Goal: Task Accomplishment & Management: Complete application form

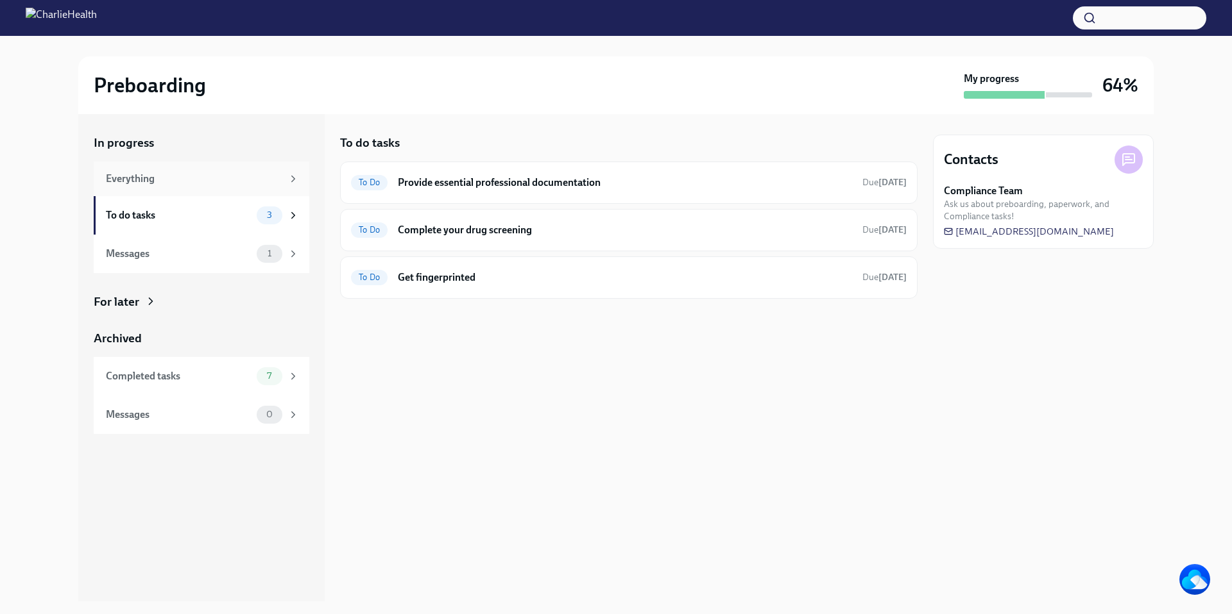
click at [221, 180] on div "Everything" at bounding box center [194, 179] width 176 height 14
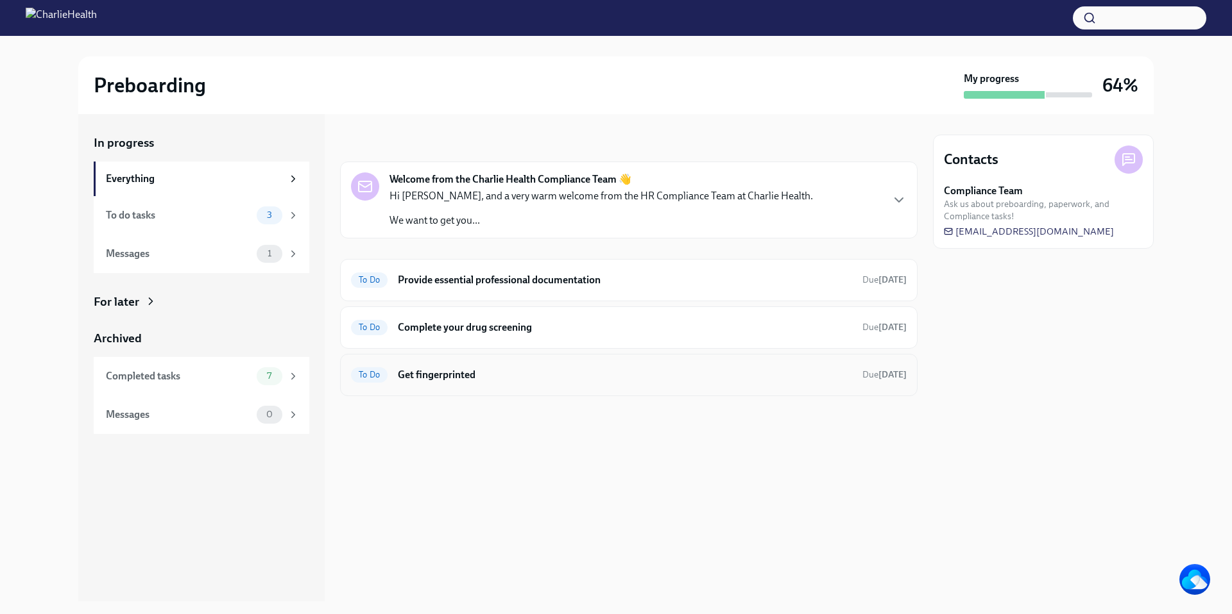
click at [607, 369] on h6 "Get fingerprinted" at bounding box center [625, 375] width 454 height 14
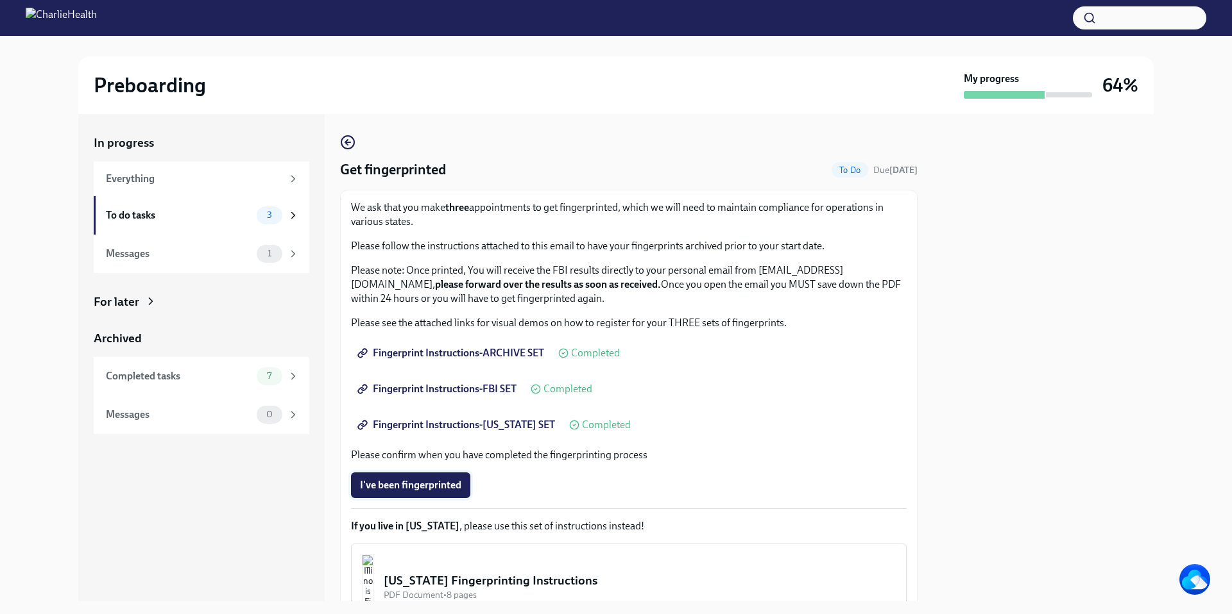
click at [434, 486] on span "I've been fingerprinted" at bounding box center [410, 485] width 101 height 13
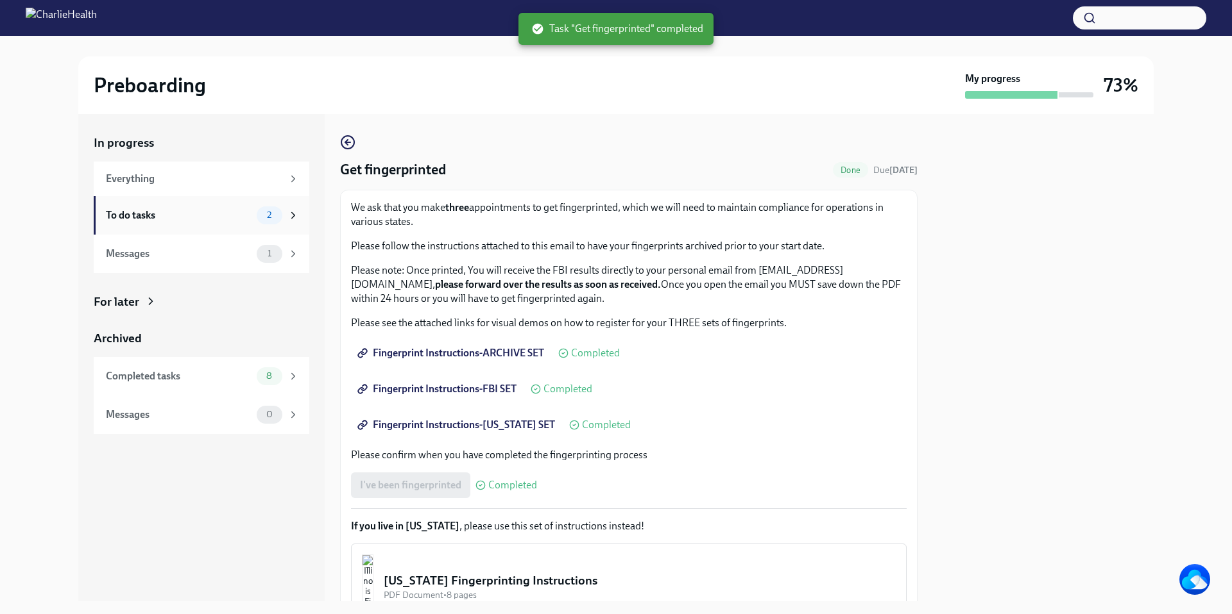
click at [241, 212] on div "To do tasks" at bounding box center [179, 215] width 146 height 14
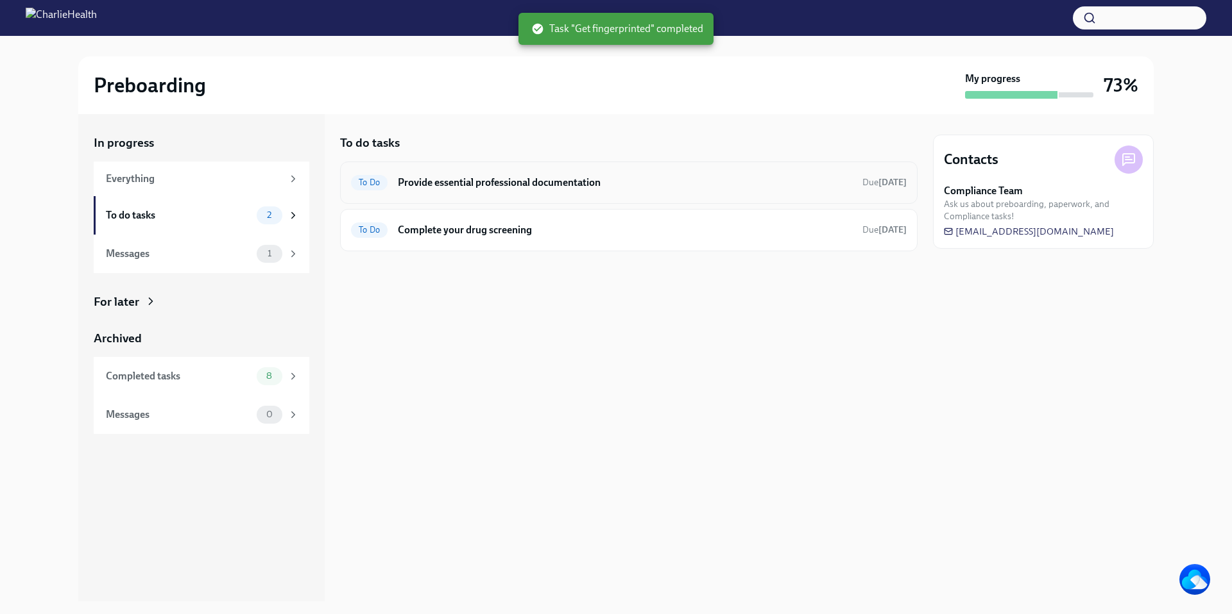
click at [579, 185] on h6 "Provide essential professional documentation" at bounding box center [625, 183] width 454 height 14
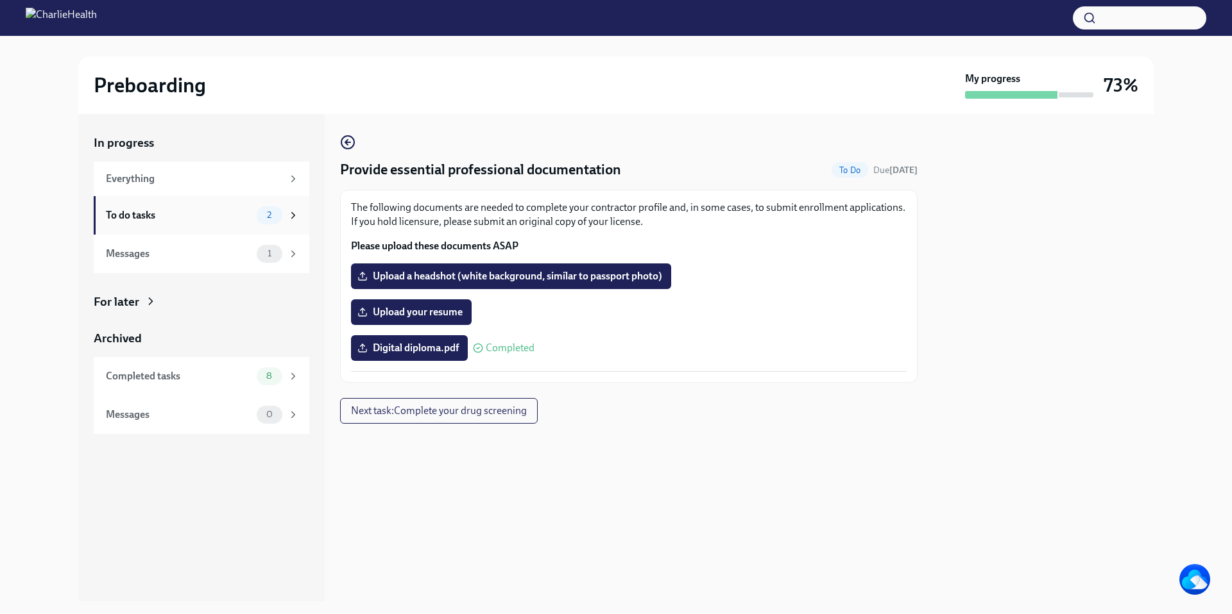
click at [239, 213] on div "To do tasks" at bounding box center [179, 215] width 146 height 14
